Goal: Information Seeking & Learning: Learn about a topic

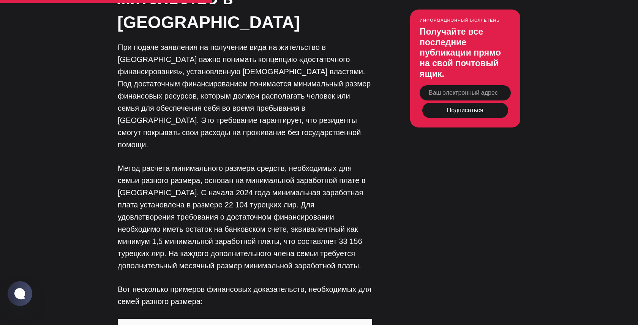
scroll to position [1680, 0]
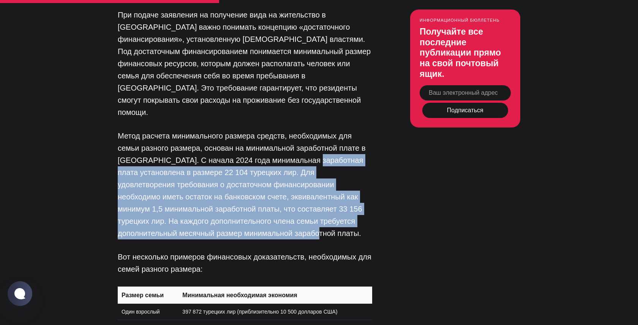
drag, startPoint x: 309, startPoint y: 78, endPoint x: 300, endPoint y: 148, distance: 70.0
click at [300, 148] on p "Метод расчета минимального размера средств, необходимых для семьи разного разме…" at bounding box center [245, 184] width 255 height 109
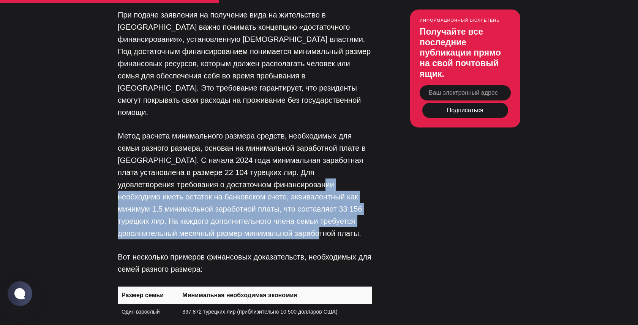
drag, startPoint x: 300, startPoint y: 148, endPoint x: 311, endPoint y: 101, distance: 47.7
click at [311, 130] on p "Метод расчета минимального размера средств, необходимых для семьи разного разме…" at bounding box center [245, 184] width 255 height 109
click at [311, 131] on font "Метод расчета минимального размера средств, необходимых для семьи разного разме…" at bounding box center [242, 184] width 248 height 106
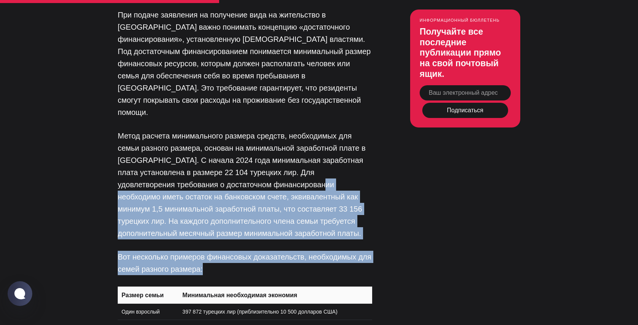
drag, startPoint x: 311, startPoint y: 101, endPoint x: 307, endPoint y: 190, distance: 89.0
click at [307, 250] on p "Вот несколько примеров финансовых доказательств, необходимых для семей разного …" at bounding box center [245, 262] width 255 height 24
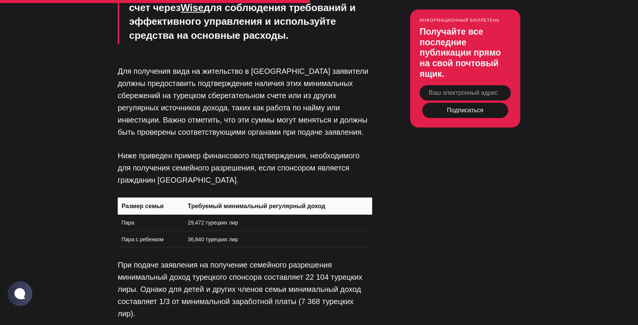
scroll to position [2227, 0]
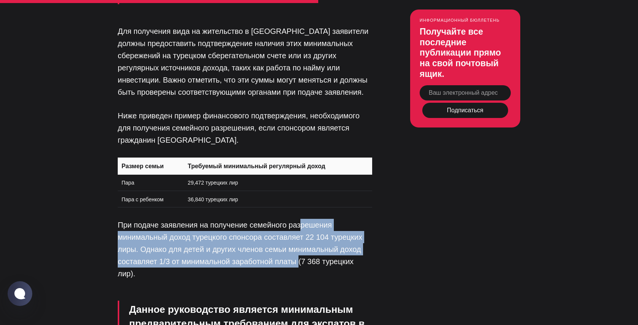
drag, startPoint x: 300, startPoint y: 130, endPoint x: 295, endPoint y: 175, distance: 45.5
click at [295, 219] on p "При подаче заявления на получение семейного разрешения минимальный доход турецк…" at bounding box center [245, 249] width 255 height 61
click at [295, 220] on font "При подаче заявления на получение семейного разрешения минимальный доход турецк…" at bounding box center [240, 248] width 245 height 57
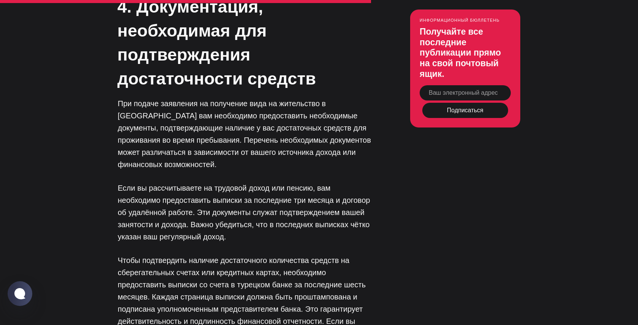
scroll to position [2628, 0]
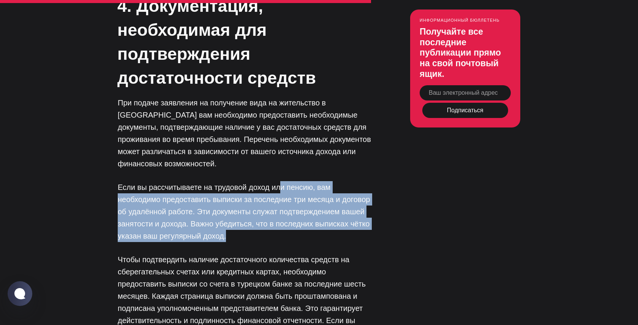
drag, startPoint x: 280, startPoint y: 84, endPoint x: 278, endPoint y: 149, distance: 65.8
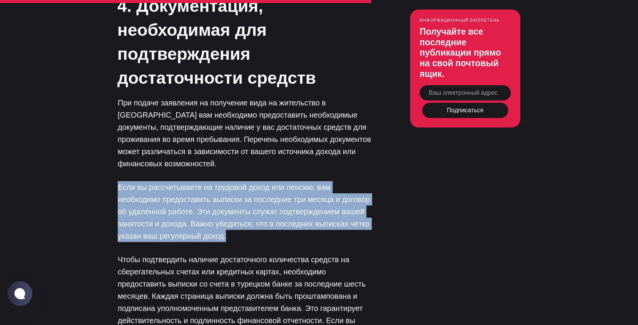
drag, startPoint x: 277, startPoint y: 73, endPoint x: 277, endPoint y: 140, distance: 67.3
drag, startPoint x: 277, startPoint y: 140, endPoint x: 283, endPoint y: 72, distance: 68.6
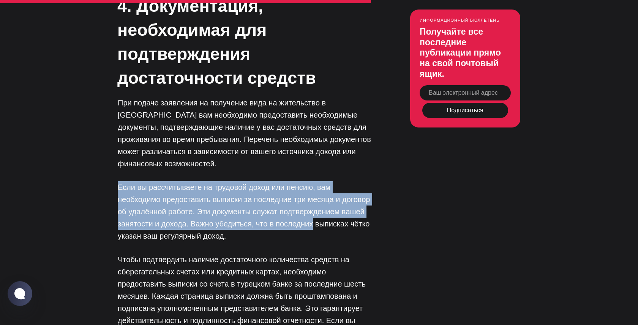
drag, startPoint x: 283, startPoint y: 72, endPoint x: 281, endPoint y: 120, distance: 48.7
click at [281, 183] on font "Если вы рассчитываете на трудовой доход или пенсию, вам необходимо предоставить…" at bounding box center [244, 211] width 252 height 57
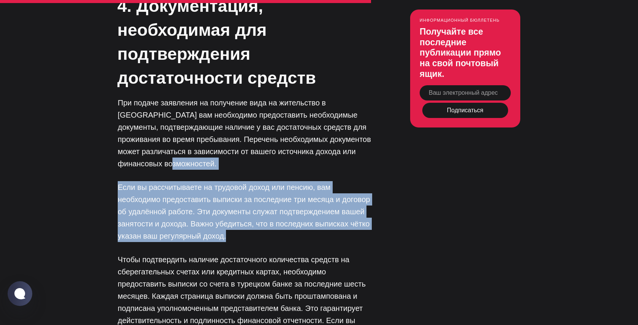
drag, startPoint x: 276, startPoint y: 138, endPoint x: 296, endPoint y: 67, distance: 73.0
click at [296, 97] on p "При подаче заявления на получение вида на жительство в Турции вам необходимо пр…" at bounding box center [245, 133] width 255 height 73
drag, startPoint x: 296, startPoint y: 67, endPoint x: 296, endPoint y: 147, distance: 79.8
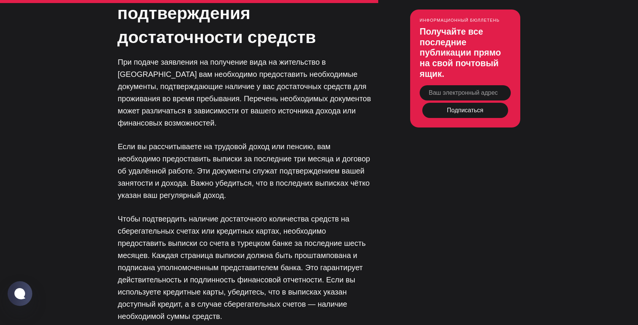
scroll to position [2670, 0]
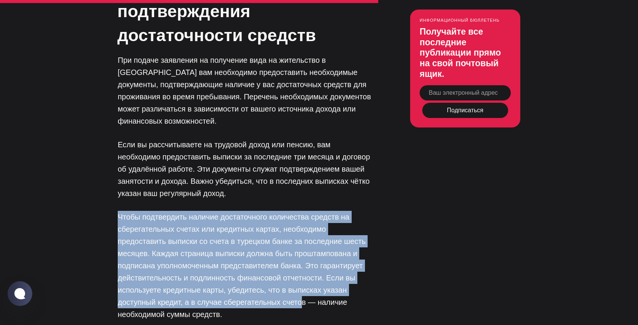
drag, startPoint x: 309, startPoint y: 103, endPoint x: 299, endPoint y: 198, distance: 95.4
click at [299, 212] on font "Чтобы подтвердить наличие достаточного количества средств на сберегательных сче…" at bounding box center [242, 265] width 248 height 106
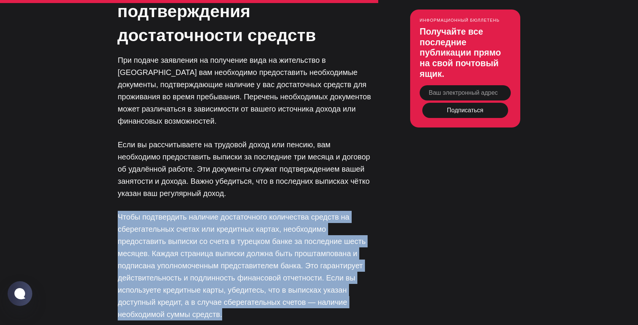
drag, startPoint x: 289, startPoint y: 213, endPoint x: 323, endPoint y: 106, distance: 112.1
drag, startPoint x: 327, startPoint y: 101, endPoint x: 300, endPoint y: 212, distance: 114.3
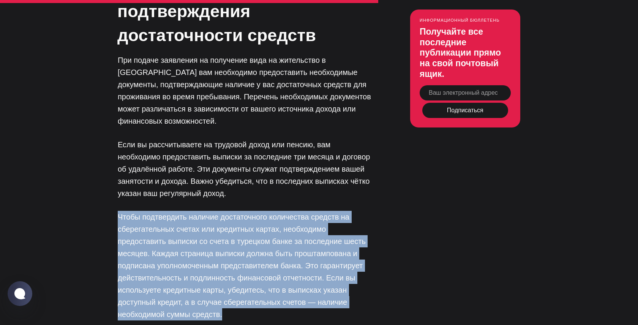
click at [300, 212] on p "Чтобы подтвердить наличие достаточного количества средств на сберегательных сче…" at bounding box center [245, 265] width 255 height 109
drag, startPoint x: 300, startPoint y: 212, endPoint x: 321, endPoint y: 109, distance: 105.8
click at [321, 211] on p "Чтобы подтвердить наличие достаточного количества средств на сберегательных сче…" at bounding box center [245, 265] width 255 height 109
drag, startPoint x: 323, startPoint y: 102, endPoint x: 298, endPoint y: 220, distance: 120.7
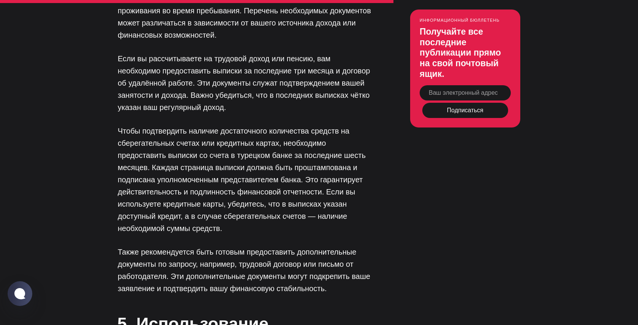
scroll to position [2760, 0]
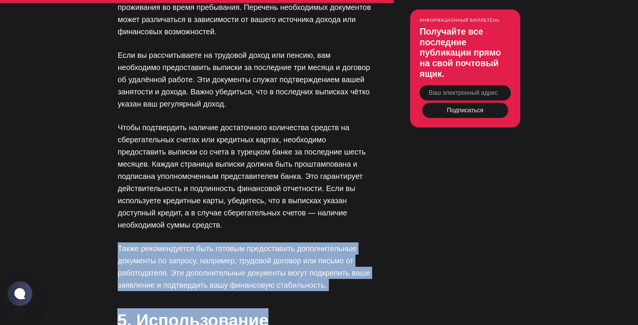
drag, startPoint x: 317, startPoint y: 137, endPoint x: 331, endPoint y: 209, distance: 74.0
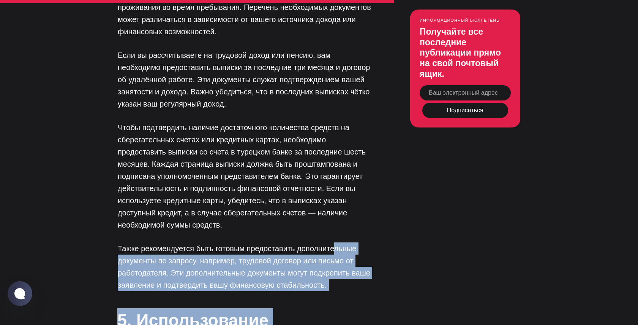
drag, startPoint x: 324, startPoint y: 231, endPoint x: 332, endPoint y: 145, distance: 86.3
click at [332, 244] on font "Также рекомендуется быть готовым предоставить дополнительные документы по запро…" at bounding box center [244, 266] width 253 height 45
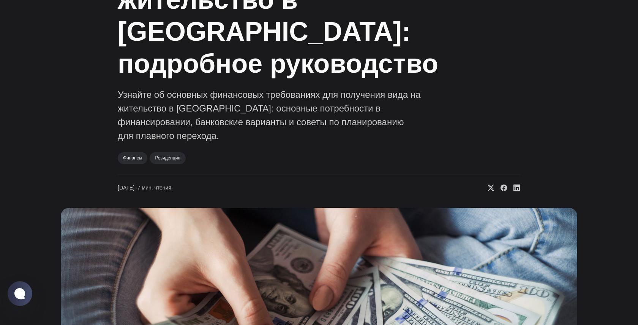
scroll to position [0, 0]
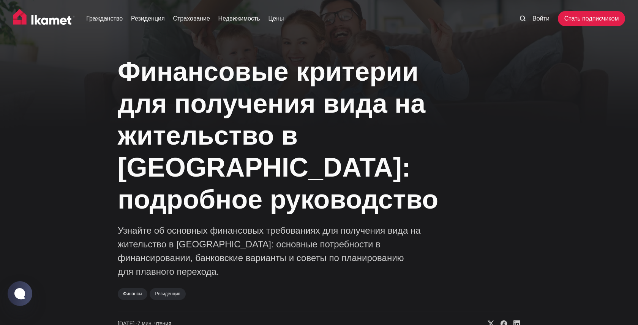
click at [46, 21] on img at bounding box center [44, 18] width 62 height 19
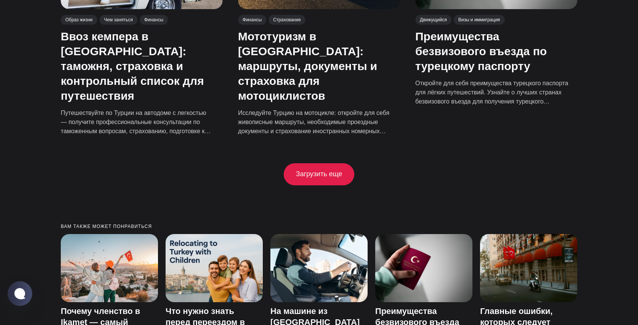
scroll to position [1794, 0]
